Goal: Use online tool/utility: Utilize a website feature to perform a specific function

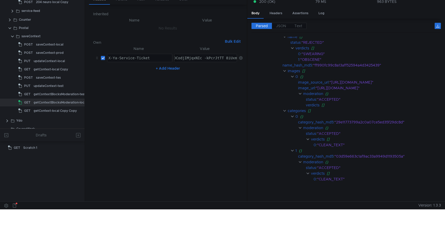
scroll to position [128, 0]
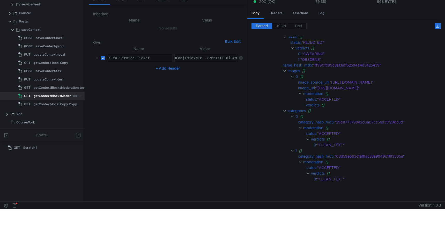
click at [58, 95] on div "getContextBlocksModeration-local" at bounding box center [60, 96] width 53 height 8
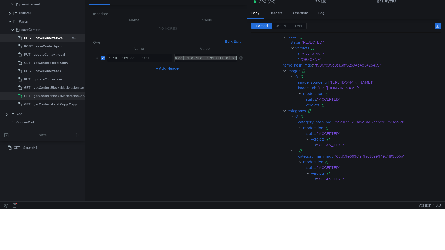
click at [46, 36] on div "saveContext-local" at bounding box center [49, 38] width 27 height 8
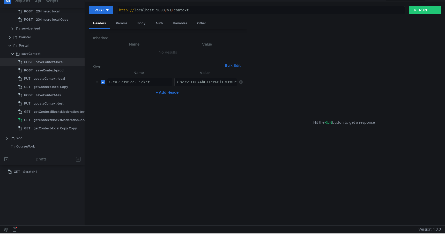
scroll to position [0, 0]
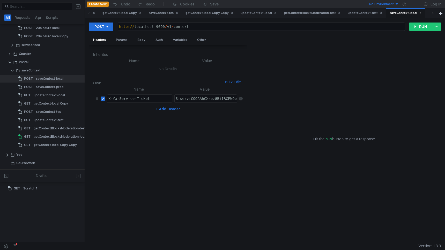
paste textarea "-AAhCcwvbGBiIRCPWOehD1jnog7oHekaXU_gE:OhNu4_HUQjcpUcx0Q-uq0nhLBgrVaSByHaNp7NmZw…"
type textarea "3:serv:CO-AAhCcwvbGBiIRCPWOehD1jnog7oHekaXU_gE:OhNu4_HUQjcpUcx0Q-uq0nhLBgrVaSBy…"
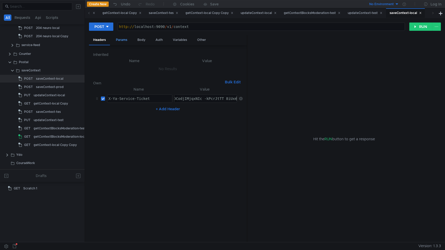
click at [124, 40] on div "Params" at bounding box center [122, 40] width 20 height 10
click at [145, 37] on div "Body" at bounding box center [141, 40] width 16 height 10
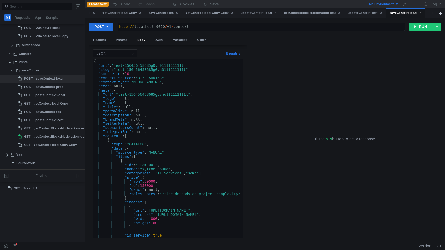
click at [186, 67] on div "{ "url" : "test-156456458685g0vn0111111111t" , "slug" : "test-156456458685g0vn0…" at bounding box center [232, 152] width 278 height 187
click at [188, 70] on div "{ "url" : "test-156456458685g0vn0111111111tt" , "slug" : "test-156456458685g0vn…" at bounding box center [232, 151] width 278 height 185
click at [191, 95] on div "{ "url" : "test-156456458685g0vn0111111111tt" , "slug" : "test-156456458685g0vn…" at bounding box center [232, 151] width 278 height 185
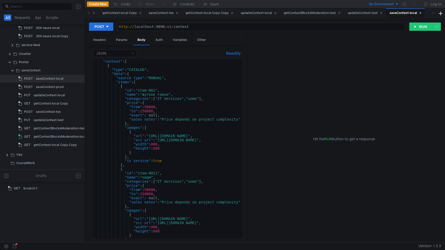
scroll to position [76, 0]
click at [419, 28] on button "RUN" at bounding box center [420, 27] width 23 height 8
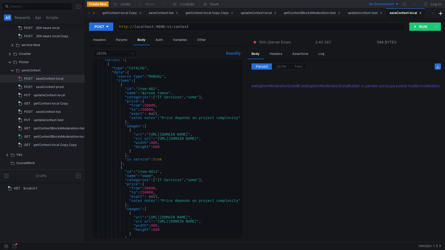
scroll to position [0, 806]
click at [417, 29] on button "RUN" at bounding box center [420, 27] width 23 height 8
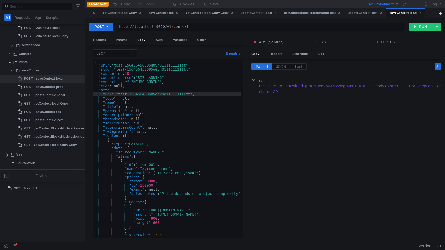
scroll to position [0, 0]
click at [188, 65] on div "{ "url" : "test-156456458685g0vn0111111111tt" , "slug" : "test-156456458685g0vn…" at bounding box center [232, 151] width 278 height 185
click at [190, 68] on div "{ "url" : "test-156456458685g0vn0111111111ttt" , "slug" : "test-156456458685g0v…" at bounding box center [232, 151] width 278 height 185
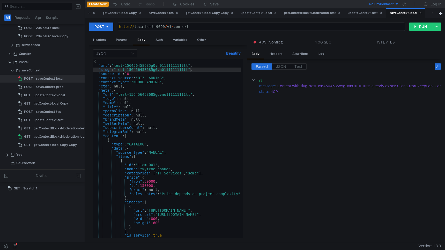
scroll to position [0, 7]
click at [192, 95] on div "{ "url" : "test-156456458685g0vn0111111111ttt" , "slug" : "test-156456458685g0v…" at bounding box center [232, 151] width 278 height 185
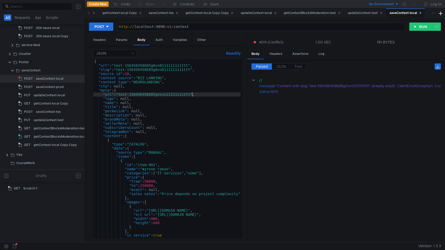
scroll to position [0, 7]
type textarea ""url": "test-156456458685govno111111111ttt","
click at [414, 26] on button "RUN" at bounding box center [420, 27] width 23 height 8
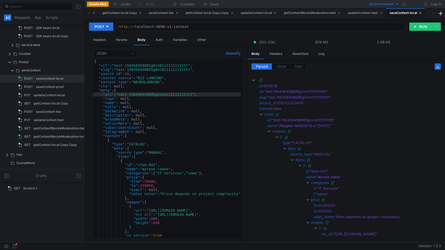
click at [279, 69] on span "JSON" at bounding box center [281, 66] width 10 height 5
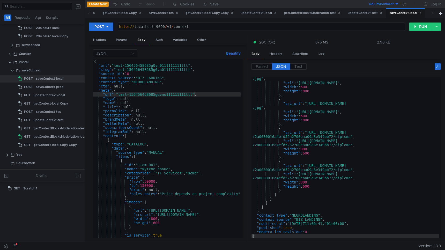
scroll to position [444, 0]
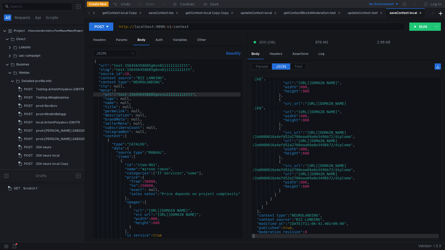
scroll to position [444, 0]
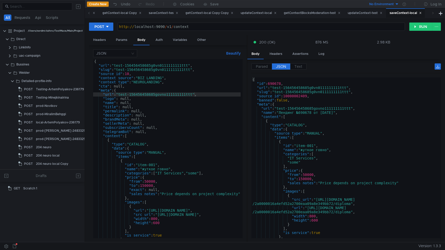
scroll to position [0, 7]
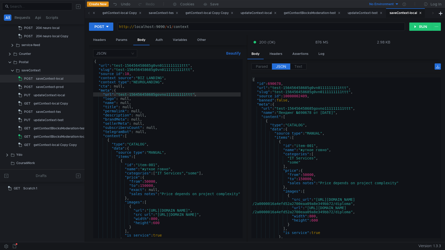
click at [190, 66] on div "{ "url" : "test-156456458685g0vn0111111111ttt" , "slug" : "test-156456458685g0v…" at bounding box center [232, 151] width 278 height 185
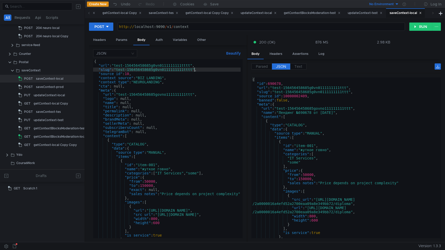
click at [193, 96] on div "{ "url" : "test-156456458685g0vn0111111111tttt" , "slug" : "test-156456458685g0…" at bounding box center [232, 151] width 278 height 185
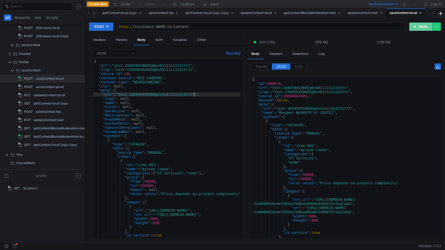
type textarea ""url": "test-156456458685govno111111111tttt","
click at [416, 30] on button "RUN" at bounding box center [420, 27] width 23 height 8
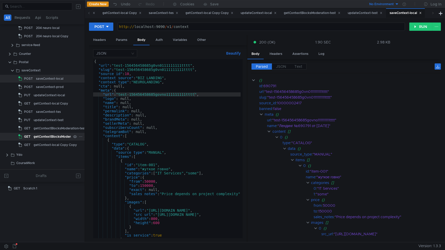
click at [52, 136] on div "getContextBlocksModeration-local" at bounding box center [60, 137] width 53 height 8
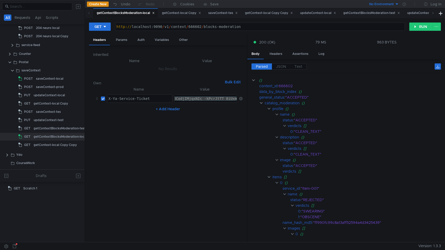
click at [199, 26] on div "http:// localhost:9090 / v1 / context / 666602 / blocks-moderation" at bounding box center [259, 31] width 289 height 12
paste textarea "90791"
type textarea "http://localhost:9090/v1/context/690791/blocks-moderation"
click at [418, 26] on button "RUN" at bounding box center [420, 27] width 23 height 8
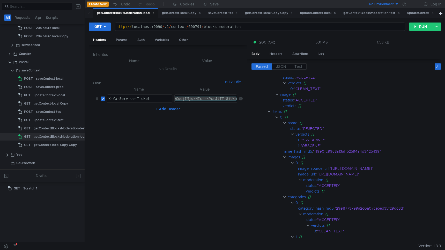
scroll to position [67, 0]
click at [285, 124] on clr-icon at bounding box center [285, 124] width 4 height 4
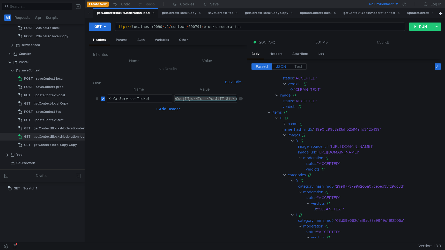
click at [281, 68] on span "JSON" at bounding box center [281, 66] width 10 height 5
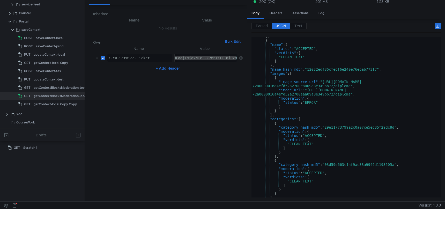
scroll to position [272, 0]
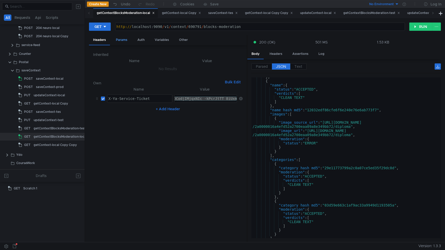
click at [122, 39] on div "Params" at bounding box center [122, 40] width 20 height 10
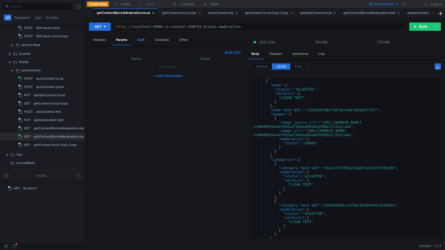
click at [142, 38] on div "Auth" at bounding box center [141, 40] width 16 height 10
click at [125, 36] on div "Params" at bounding box center [122, 40] width 20 height 10
click at [153, 39] on div "Variables" at bounding box center [162, 40] width 23 height 10
click at [100, 43] on div "Headers" at bounding box center [99, 40] width 21 height 10
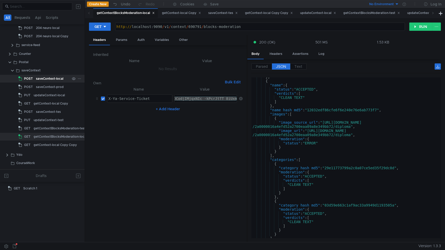
click at [50, 78] on div "saveContext-local" at bounding box center [49, 79] width 27 height 8
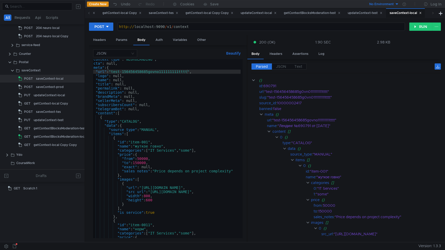
scroll to position [23, 0]
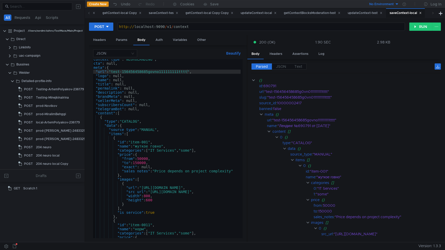
scroll to position [0, 7]
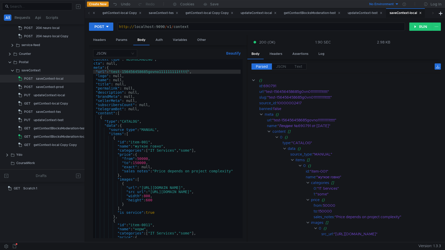
click at [189, 71] on div ""context_type" : "NEUROLANDING" , "cta" : null, "meta" : { "url" : "test-156456…" at bounding box center [225, 149] width 278 height 185
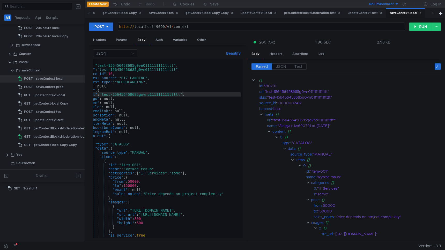
scroll to position [0, 17]
click at [177, 69] on div "{ "url" : "test-156456458685g0vn0111111111tttt" , "slug" : "test-156456458685g0…" at bounding box center [215, 151] width 278 height 185
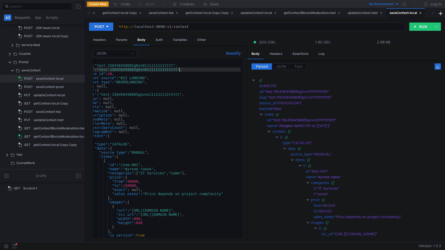
click at [175, 65] on div "{ "url" : "test-156456458685g0vn0111111111tttt" , "slug" : "test-156456458685g0…" at bounding box center [215, 151] width 278 height 185
click at [421, 25] on button "RUN" at bounding box center [420, 27] width 23 height 8
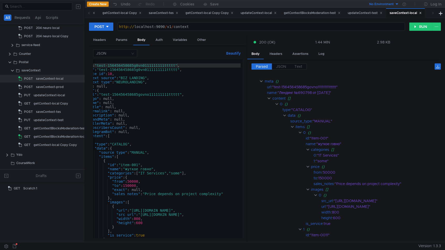
scroll to position [0, 10]
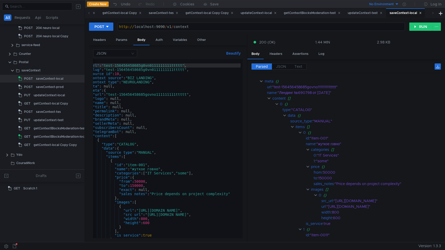
click at [184, 65] on div "{ "url" : "test-156456458685g0vn0111111111ttttt" , "slug" : "test-156456458685g…" at bounding box center [222, 151] width 278 height 185
click at [187, 69] on div "{ "url" : "test-156456458685g0vn0111111111tttttt" , "slug" : "test-156456458685…" at bounding box center [222, 151] width 278 height 185
click at [189, 94] on div "{ "url" : "test-156456458685g0vn0111111111tttttt" , "slug" : "test-156456458685…" at bounding box center [222, 151] width 278 height 185
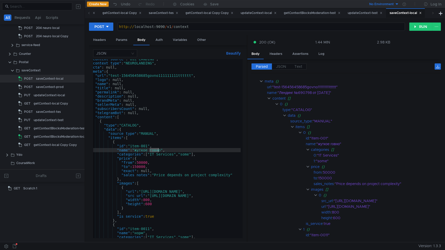
drag, startPoint x: 149, startPoint y: 151, endPoint x: 158, endPoint y: 151, distance: 8.8
click at [158, 151] on div ""context_source" : "BIZ_LANDING" , "context_type" : "NEUROLANDING" , "cta" : nu…" at bounding box center [224, 149] width 278 height 185
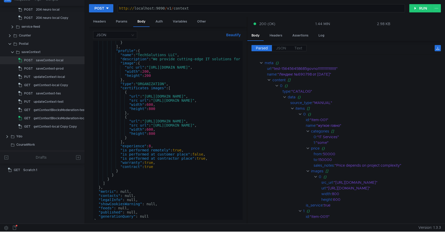
scroll to position [0, 0]
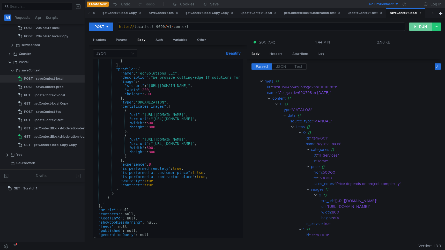
click at [419, 26] on button "RUN" at bounding box center [420, 27] width 23 height 8
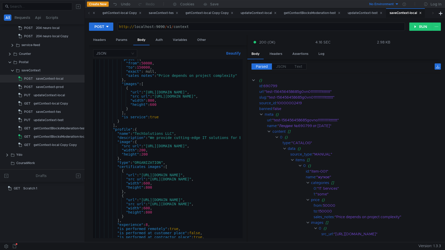
scroll to position [0, 8]
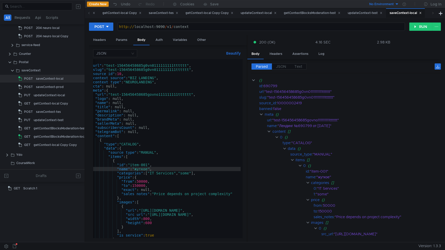
click at [189, 66] on div "{ "url" : "test-156456458685g0vn0111111111tttttt" , "slug" : "test-156456458685…" at bounding box center [224, 151] width 278 height 185
click at [191, 69] on div "{ "url" : "test-156456458685g0vn0111111111ttttttt" , "slug" : "test-15645645868…" at bounding box center [224, 151] width 278 height 185
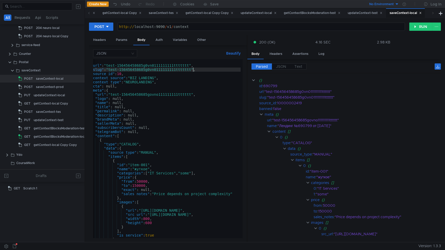
click at [192, 94] on div "{ "url" : "test-156456458685g0vn0111111111ttttttt" , "slug" : "test-15645645868…" at bounding box center [224, 151] width 278 height 185
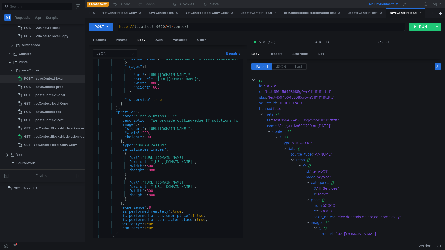
scroll to position [0, 0]
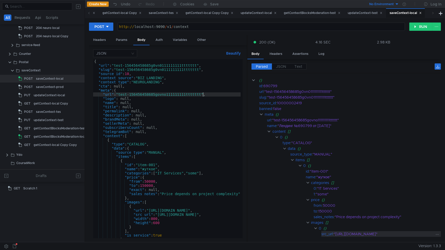
type textarea ""url": "test-156456458685govno111111111ttttttt","
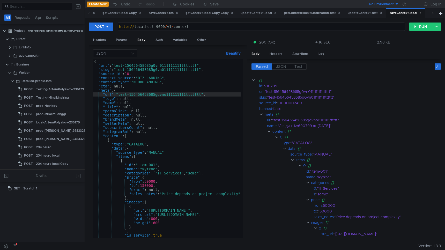
scroll to position [0, 8]
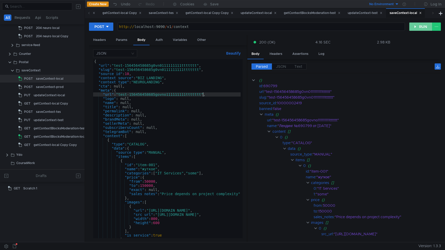
click at [421, 25] on button "RUN" at bounding box center [420, 27] width 23 height 8
click at [281, 68] on span "JSON" at bounding box center [281, 66] width 10 height 5
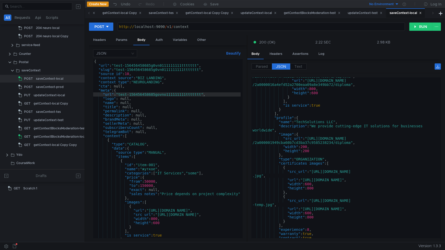
scroll to position [444, 0]
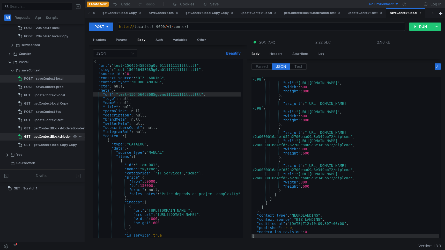
click at [55, 135] on div "getContextBlocksModeration-local" at bounding box center [60, 137] width 53 height 8
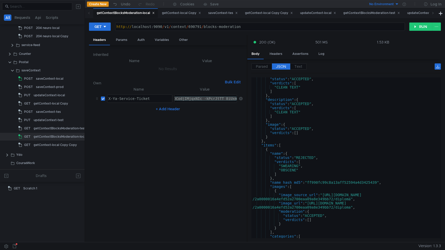
scroll to position [0, 0]
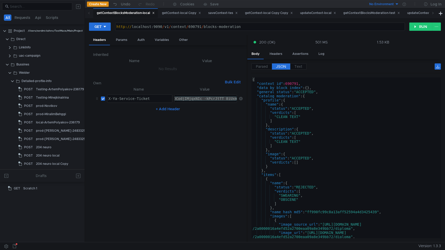
scroll to position [128, 0]
